Goal: Navigation & Orientation: Find specific page/section

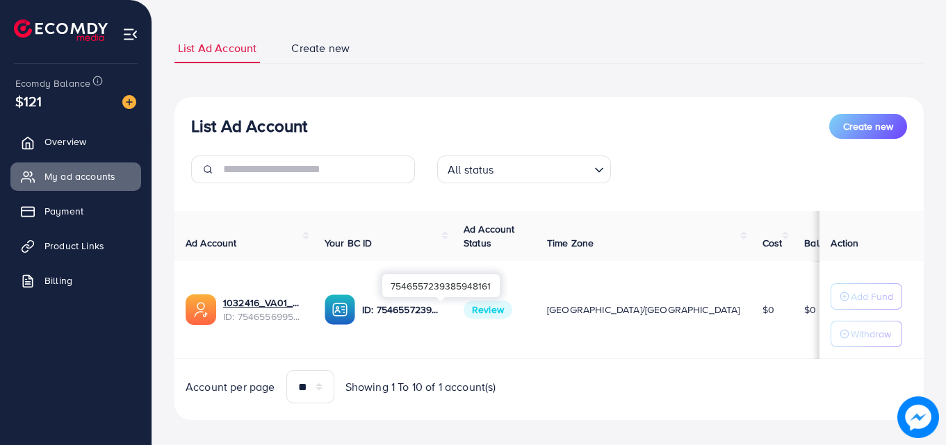
scroll to position [69, 0]
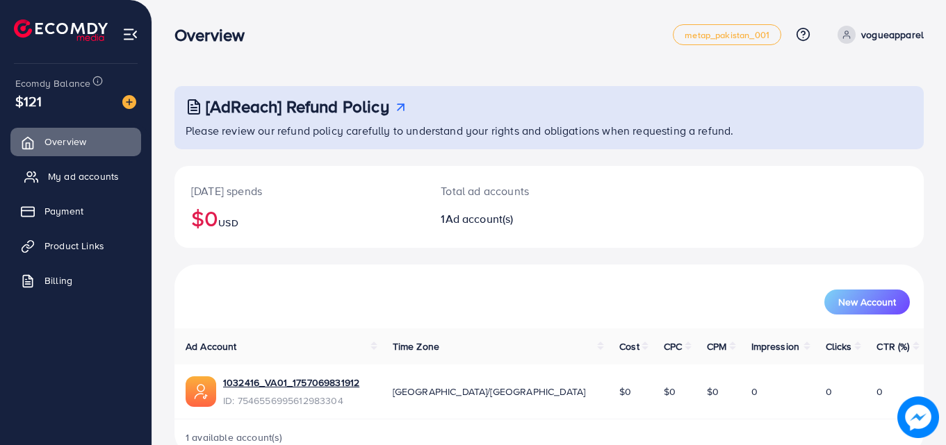
click at [86, 167] on link "My ad accounts" at bounding box center [75, 177] width 131 height 28
